Goal: Find contact information: Find contact information

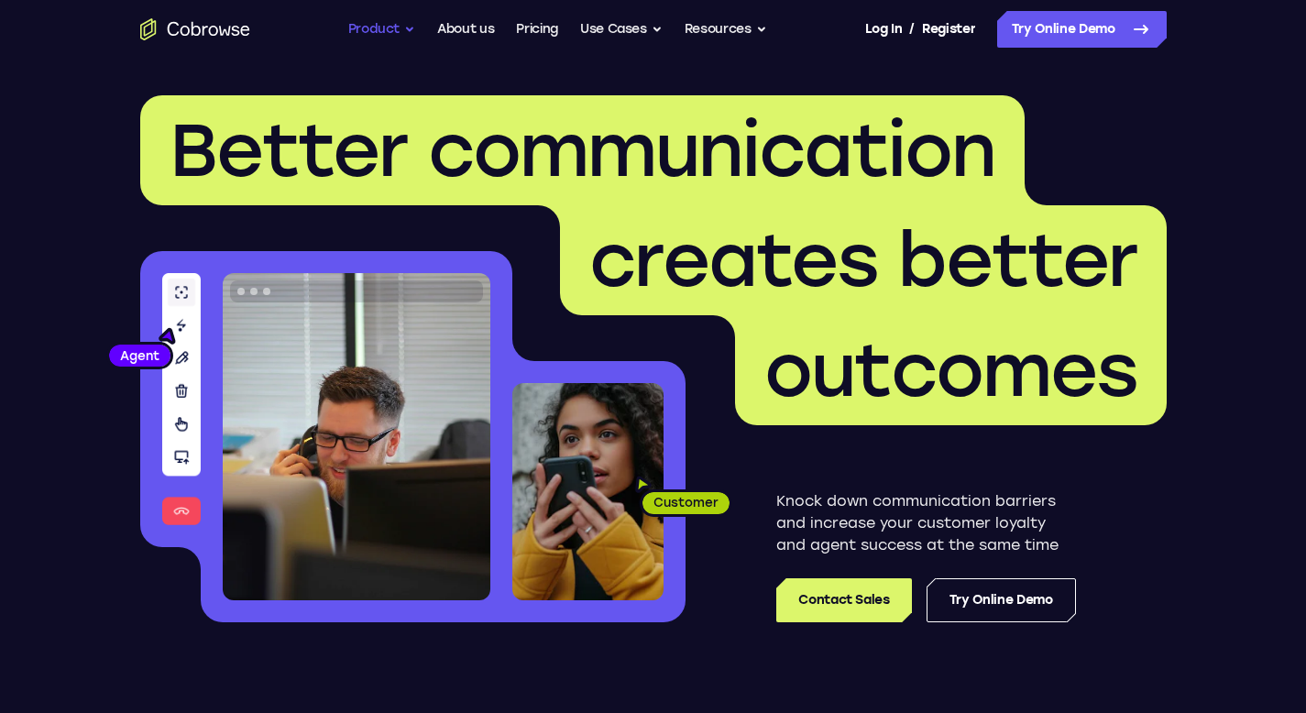
click at [402, 28] on button "Product" at bounding box center [382, 29] width 68 height 37
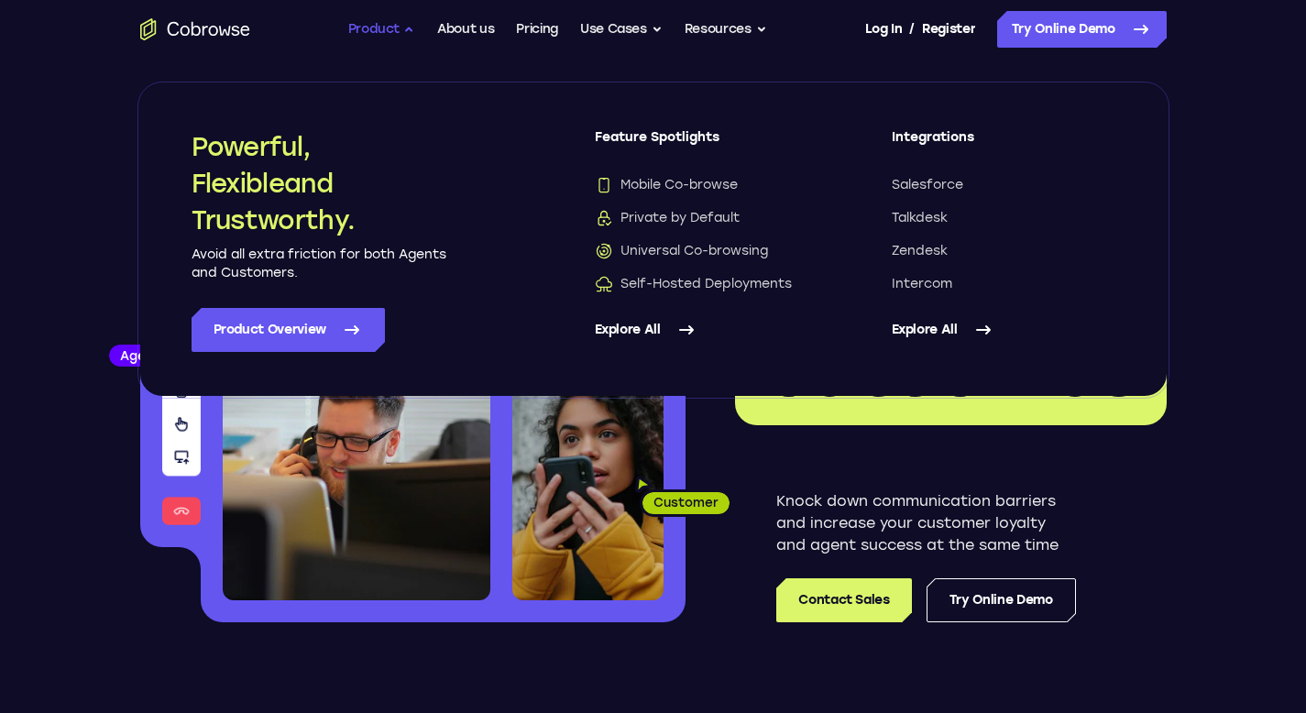
click at [402, 28] on button "Product" at bounding box center [382, 29] width 68 height 37
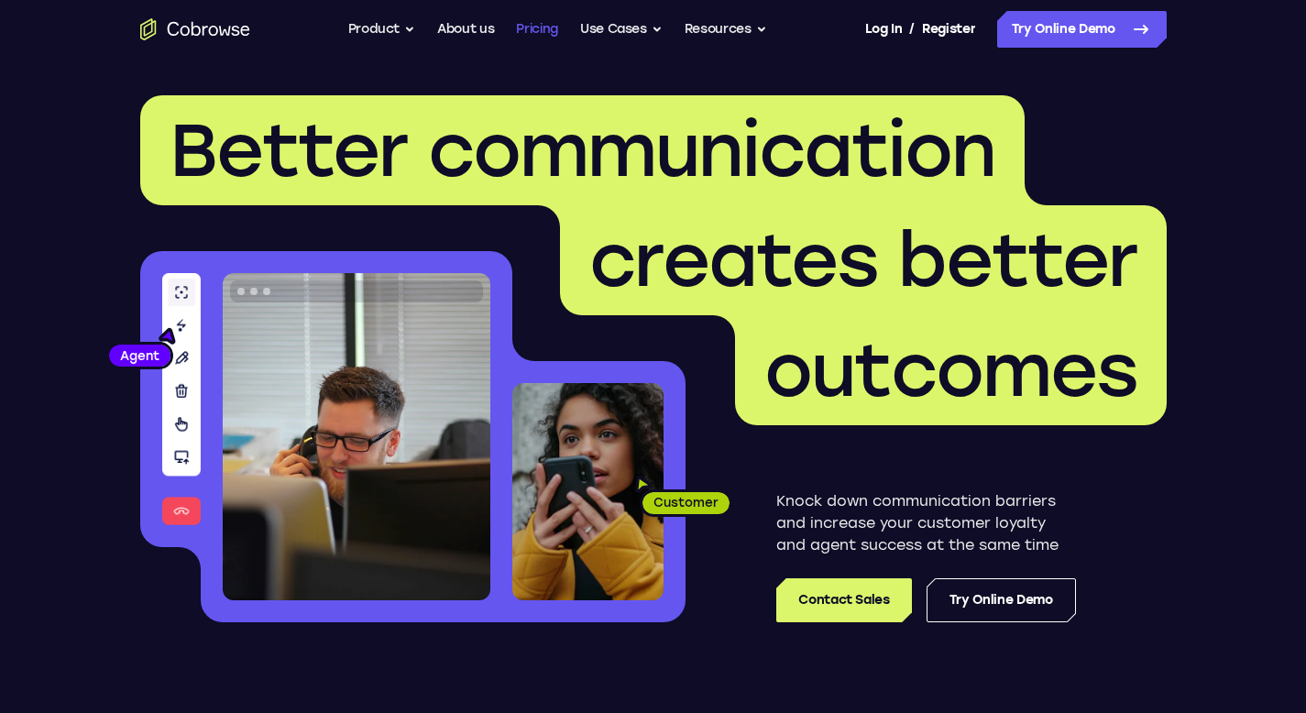
click at [536, 23] on link "Pricing" at bounding box center [537, 29] width 42 height 37
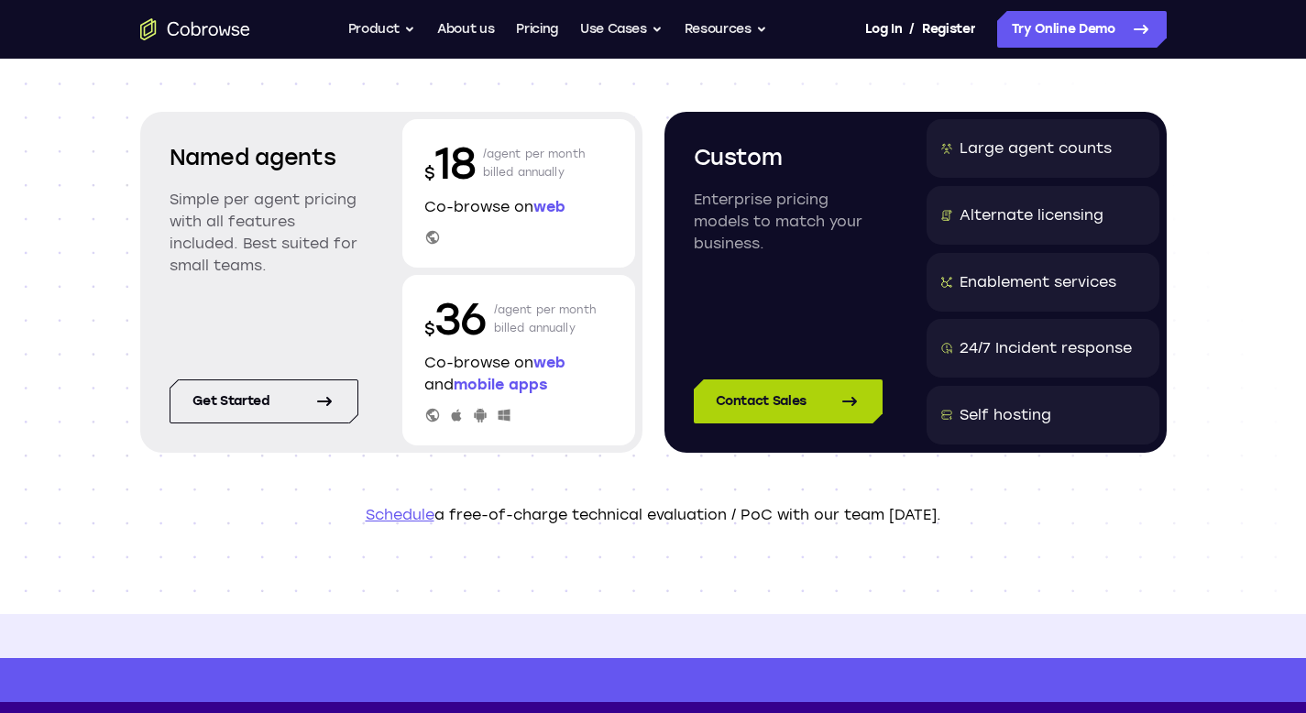
scroll to position [201, 0]
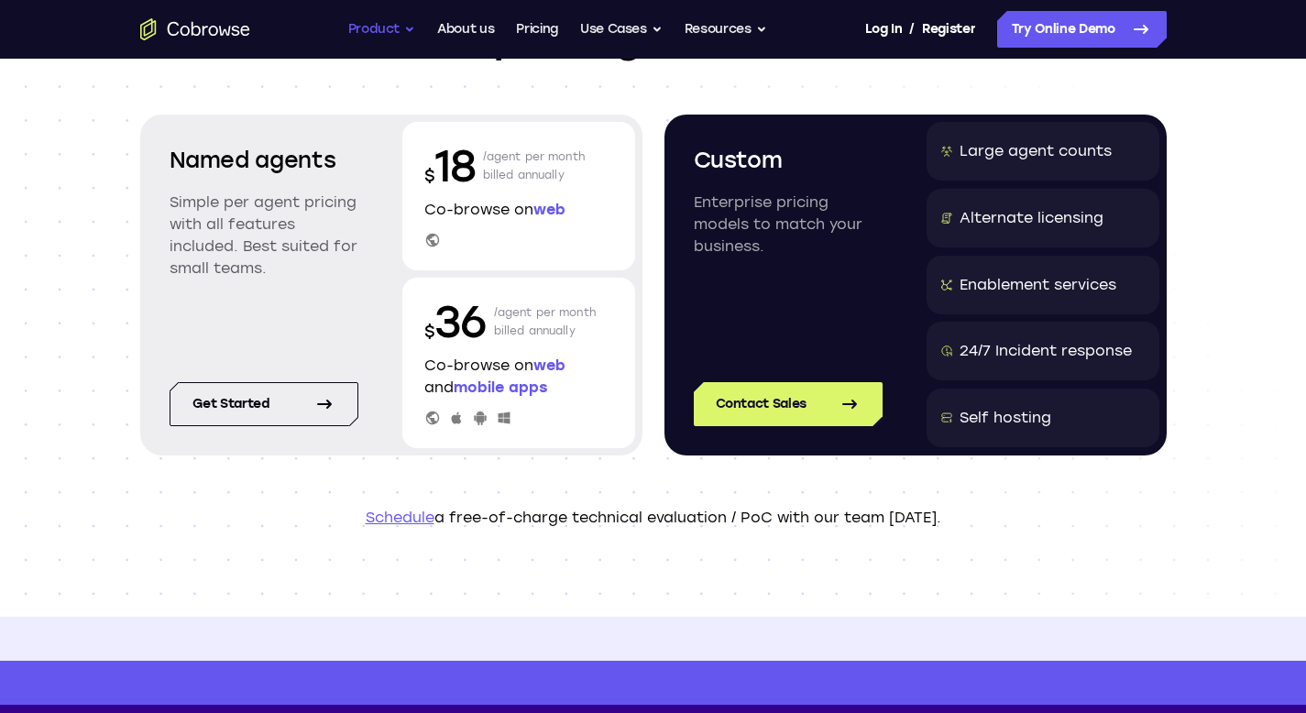
click at [395, 32] on button "Product" at bounding box center [382, 29] width 68 height 37
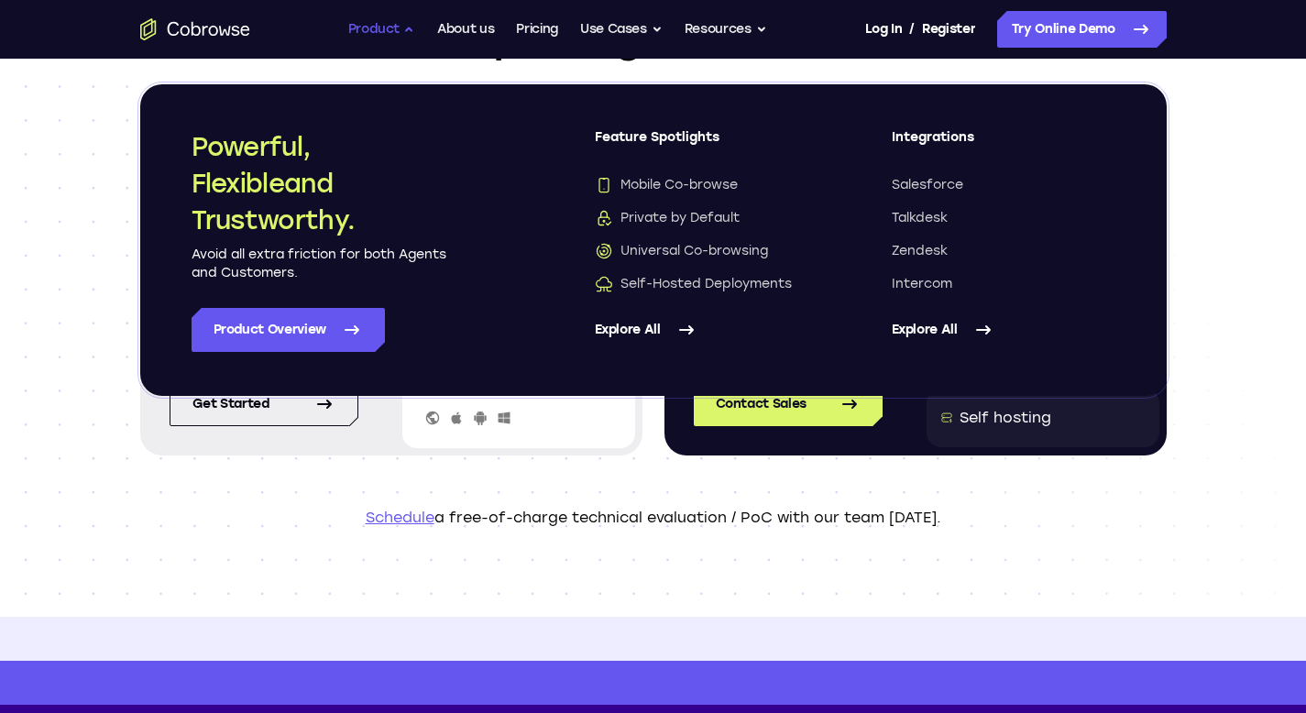
click at [396, 32] on button "Product" at bounding box center [382, 29] width 68 height 37
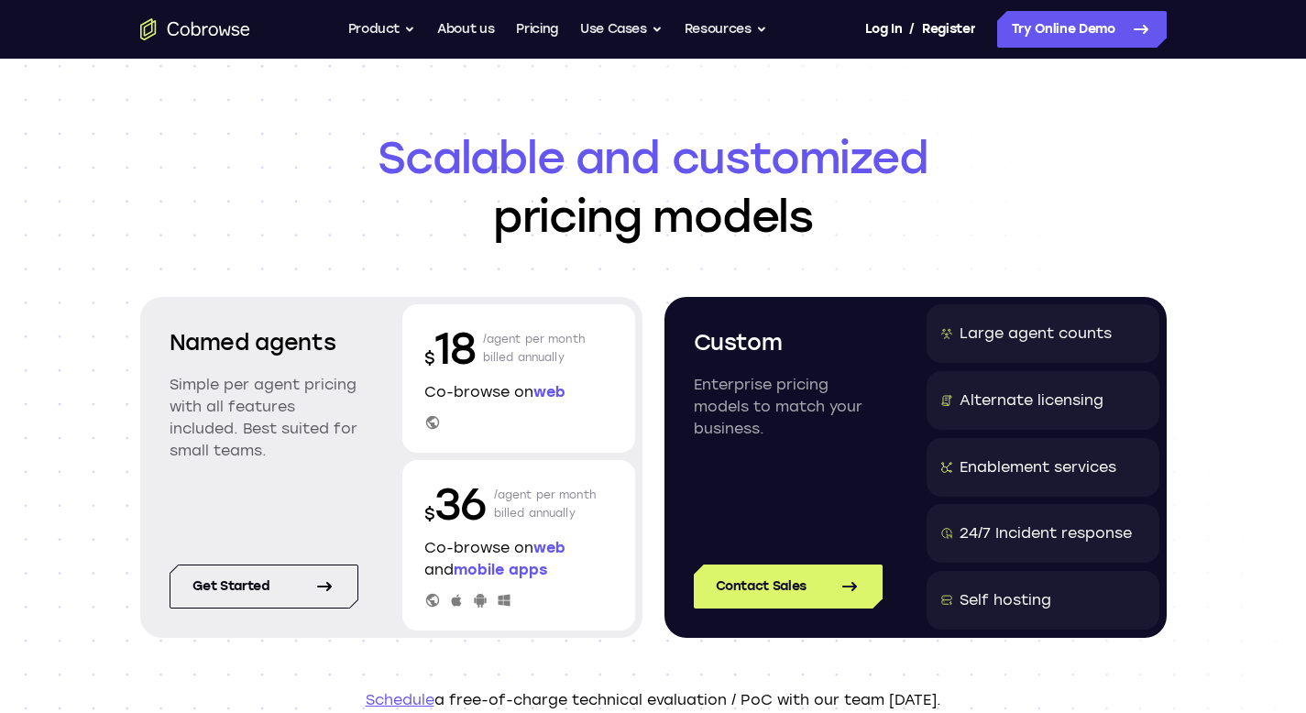
scroll to position [0, 0]
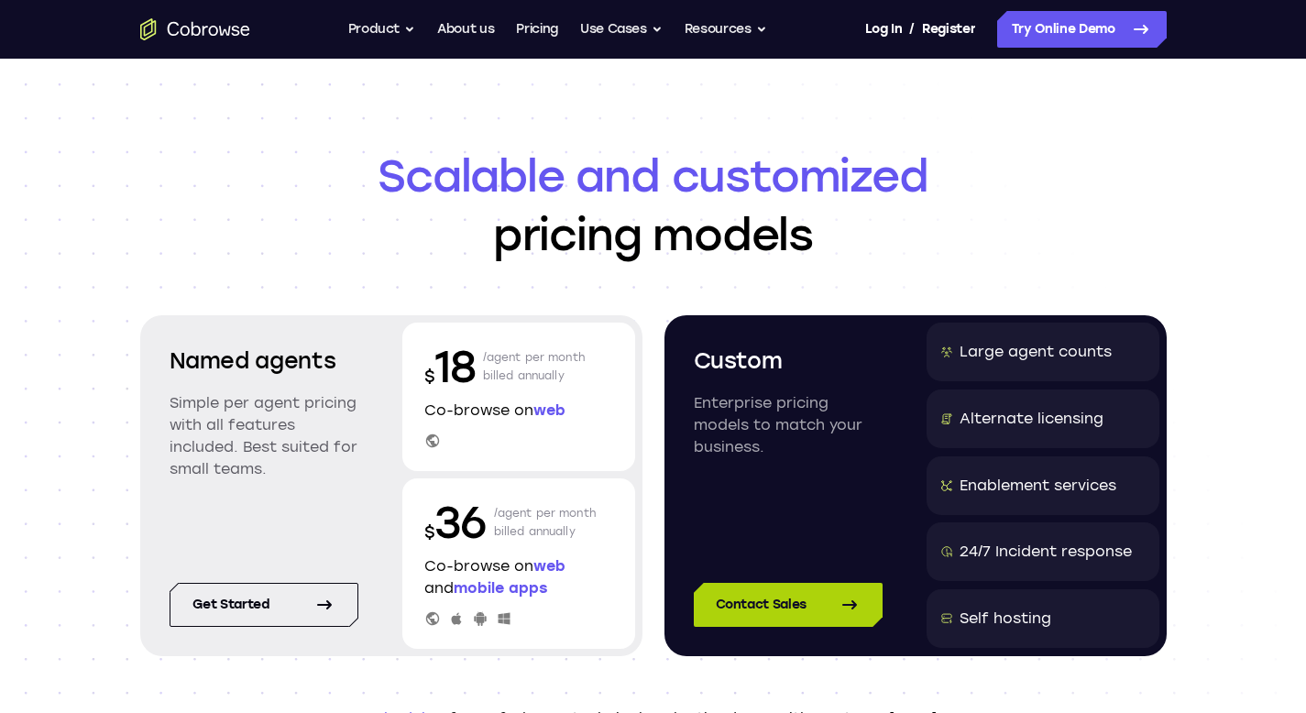
click at [785, 593] on link "Contact Sales" at bounding box center [788, 605] width 189 height 44
